Goal: Task Accomplishment & Management: Use online tool/utility

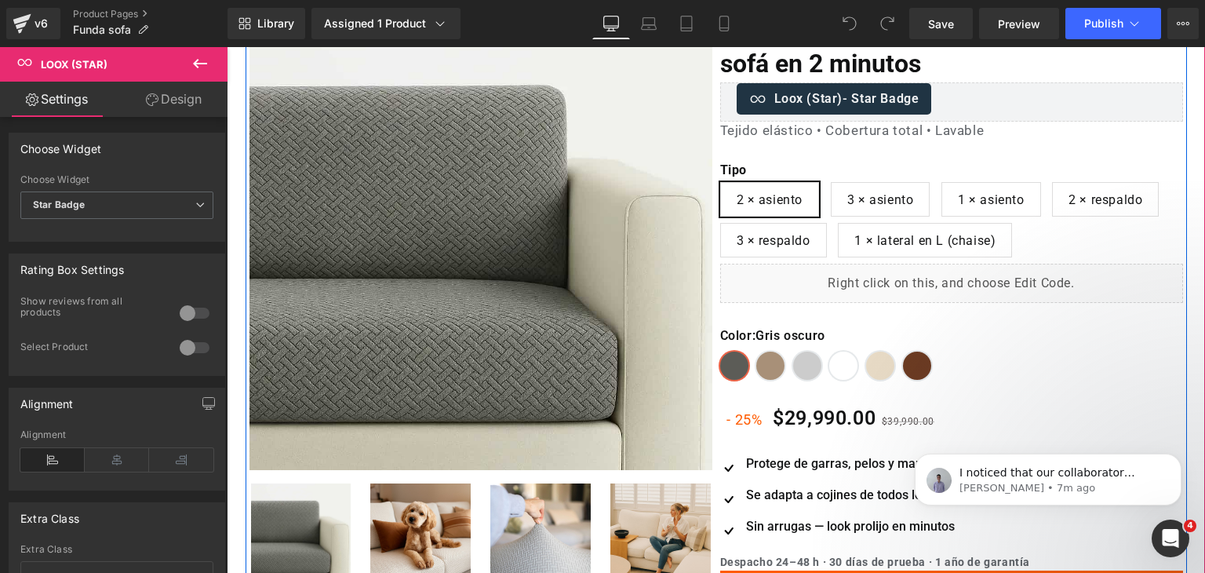
scroll to position [104, 0]
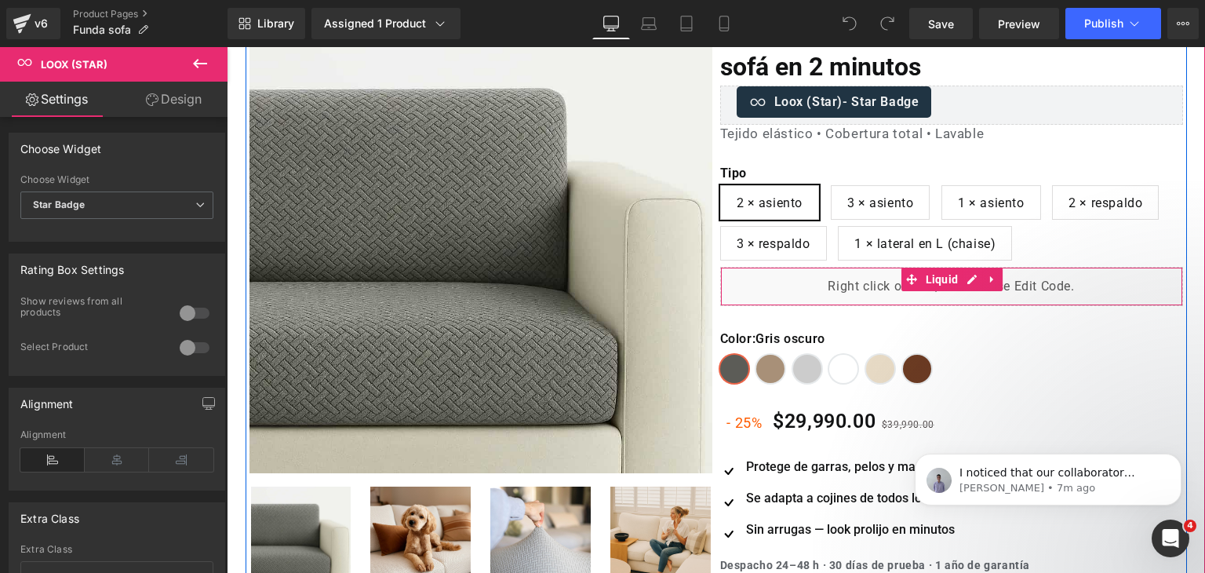
click at [779, 286] on div "Liquid" at bounding box center [951, 286] width 463 height 39
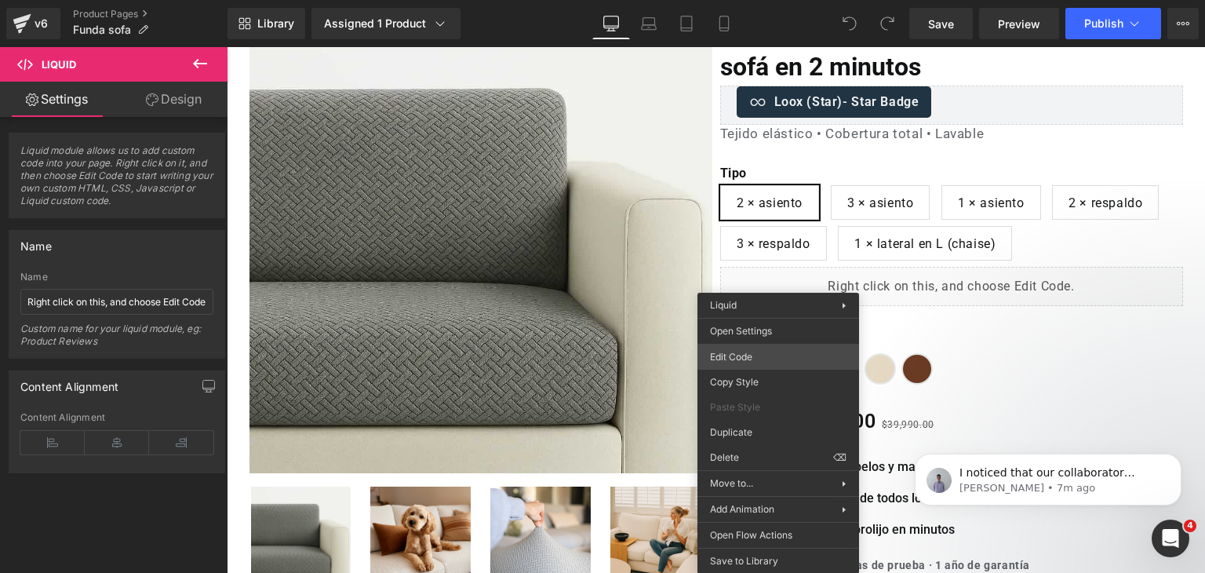
click at [753, 0] on div "You are previewing how the will restyle your page. You can not edit Elements in…" at bounding box center [602, 0] width 1205 height 0
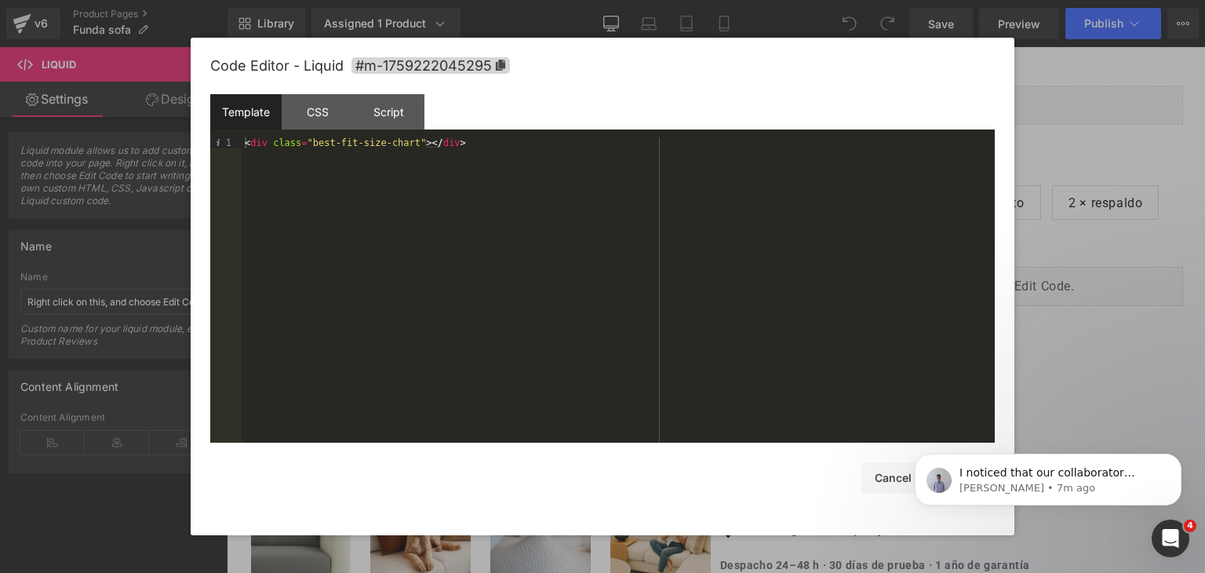
click at [1082, 344] on div at bounding box center [602, 286] width 1205 height 573
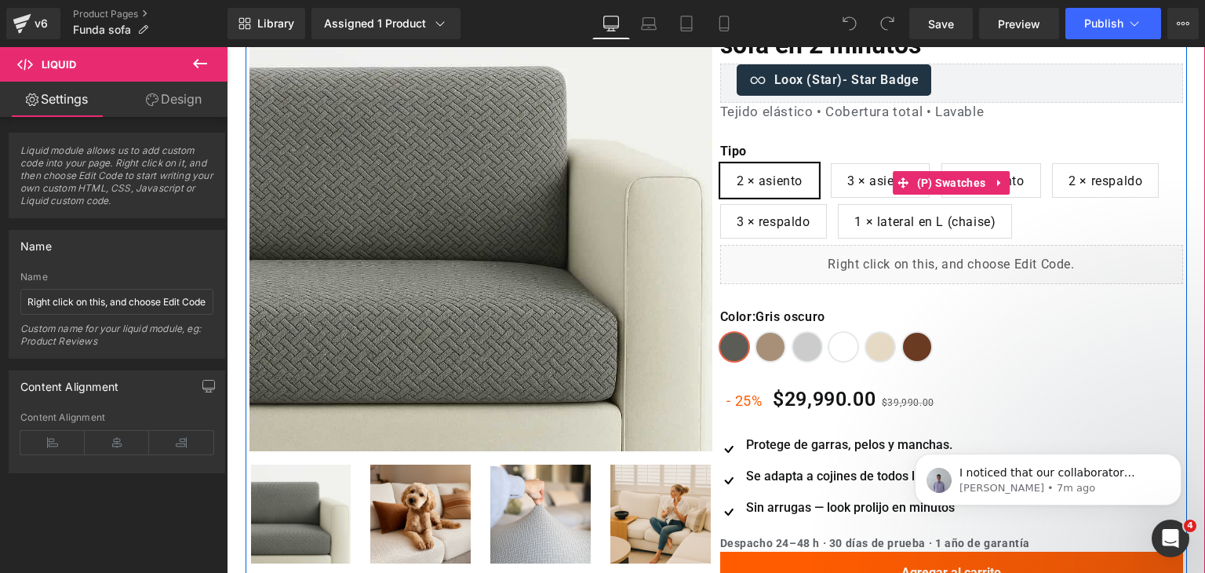
scroll to position [0, 0]
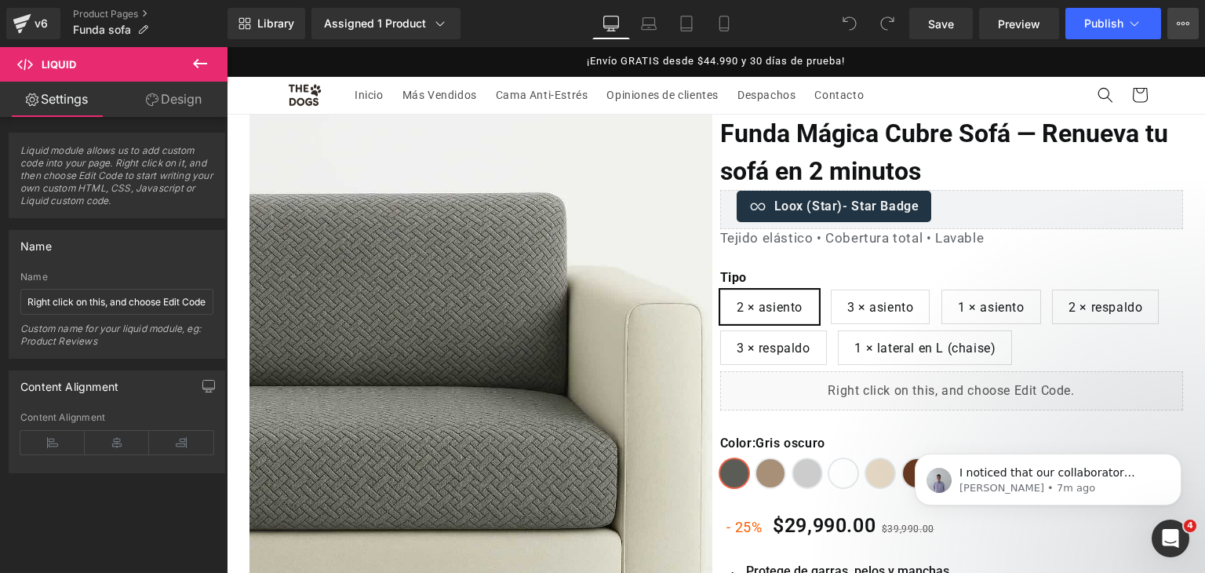
click at [1175, 26] on button "View Live Page View with current Template Save Template to Library Schedule Pub…" at bounding box center [1183, 23] width 31 height 31
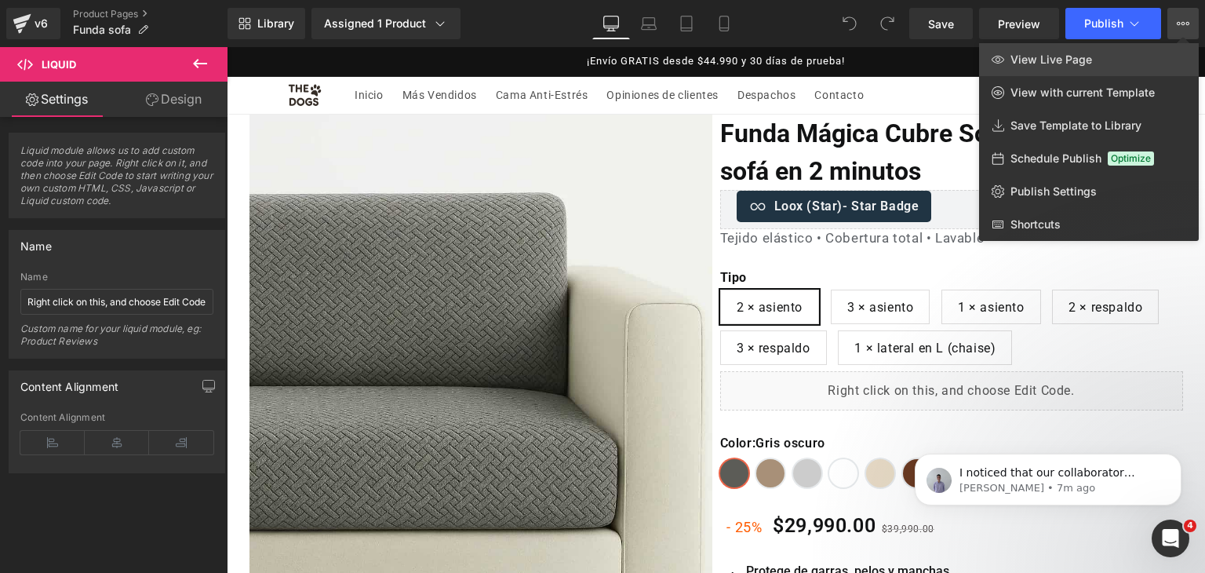
click at [1086, 59] on span "View Live Page" at bounding box center [1052, 60] width 82 height 14
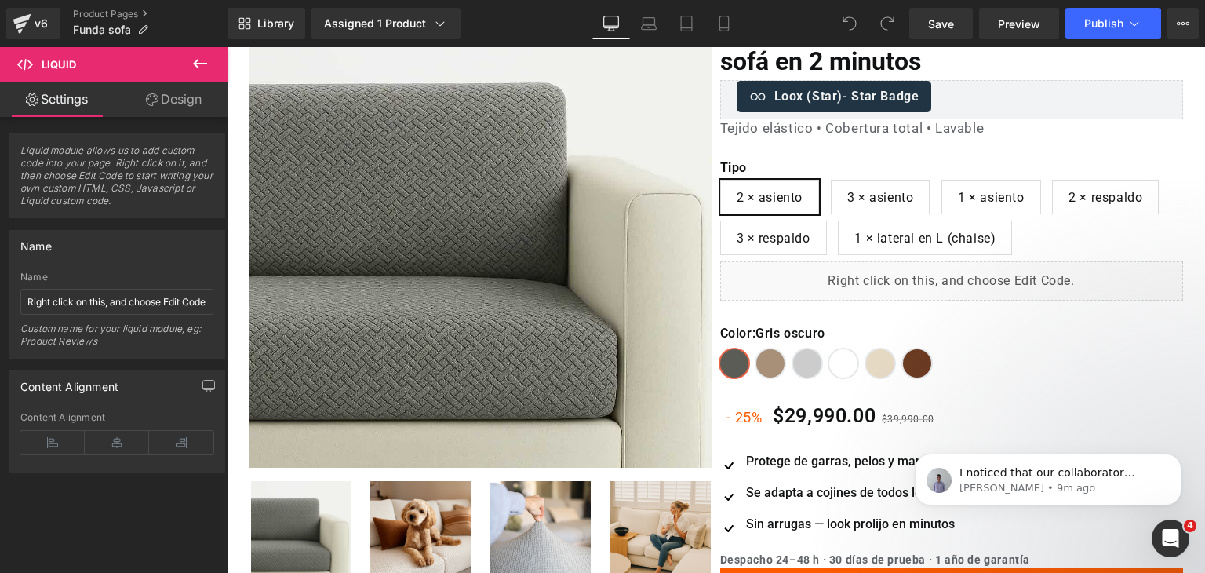
scroll to position [104, 0]
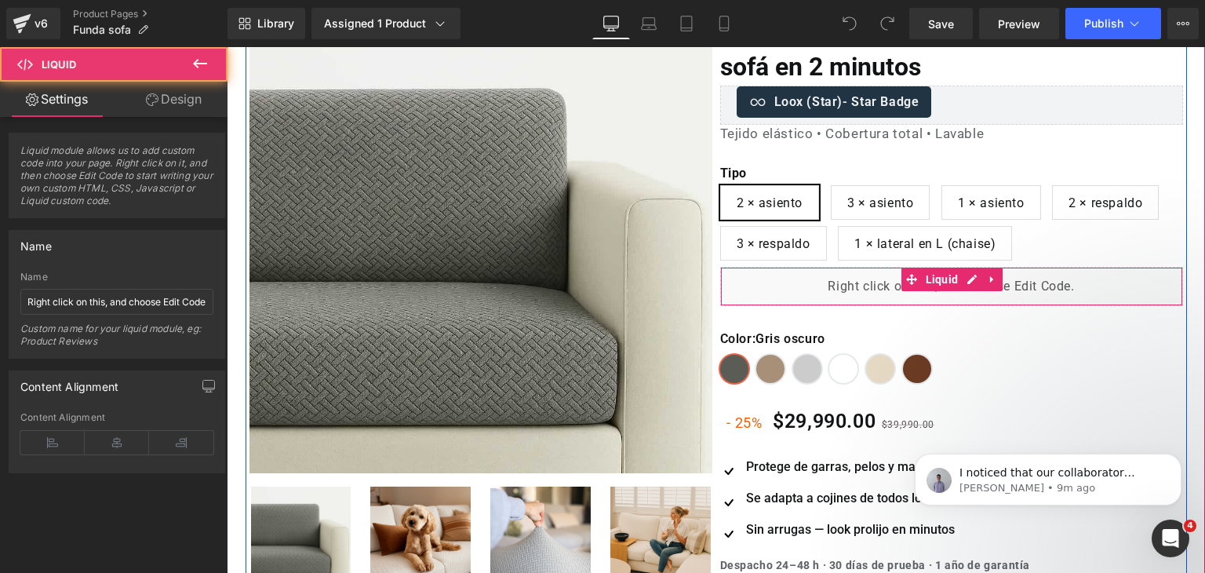
click at [989, 293] on div "Liquid" at bounding box center [951, 286] width 463 height 39
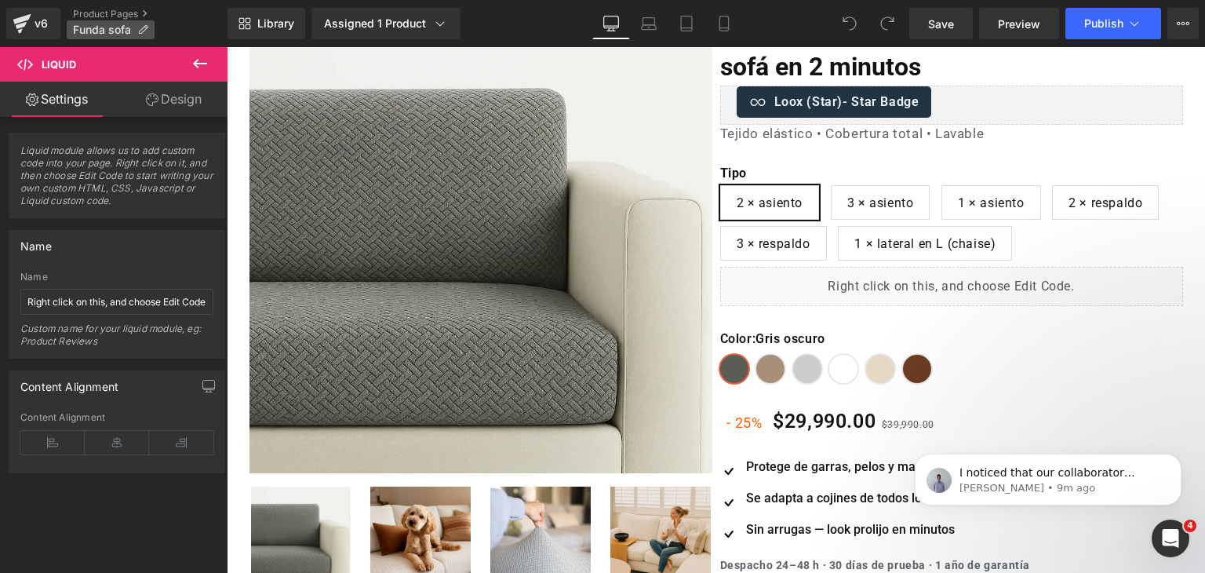
click at [120, 31] on span "Funda sofa" at bounding box center [102, 30] width 58 height 13
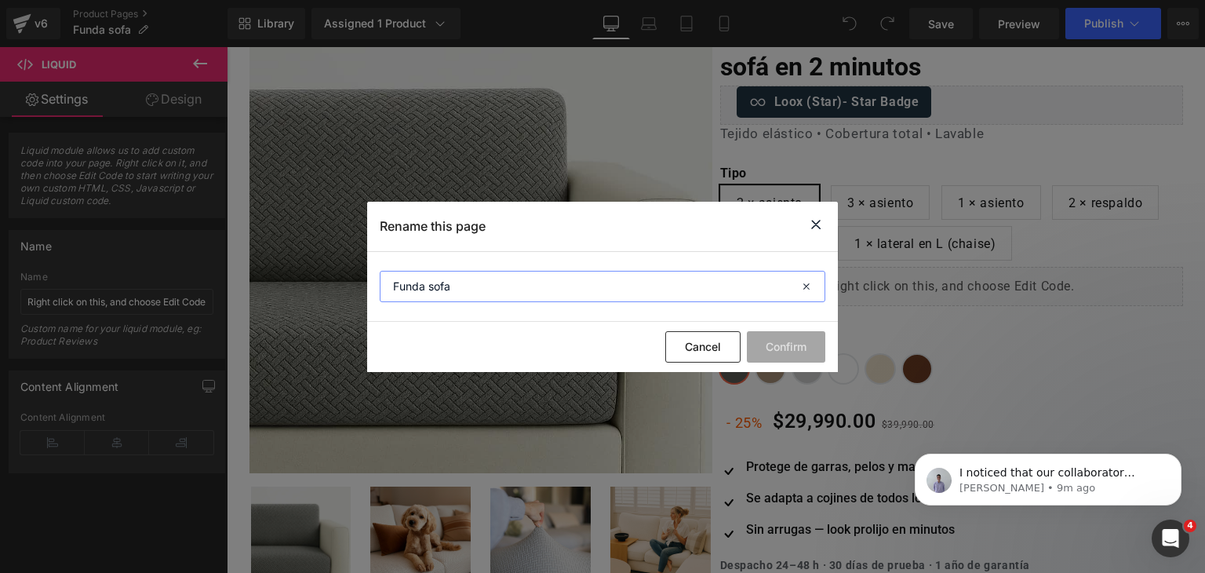
drag, startPoint x: 452, startPoint y: 290, endPoint x: 398, endPoint y: 283, distance: 54.5
click at [398, 283] on input "Funda sofa" at bounding box center [603, 286] width 446 height 31
click at [453, 287] on input "Funda sofa" at bounding box center [603, 286] width 446 height 31
drag, startPoint x: 421, startPoint y: 283, endPoint x: 384, endPoint y: 283, distance: 36.9
click at [384, 283] on input "Funda sofa" at bounding box center [603, 286] width 446 height 31
